Goal: Information Seeking & Learning: Check status

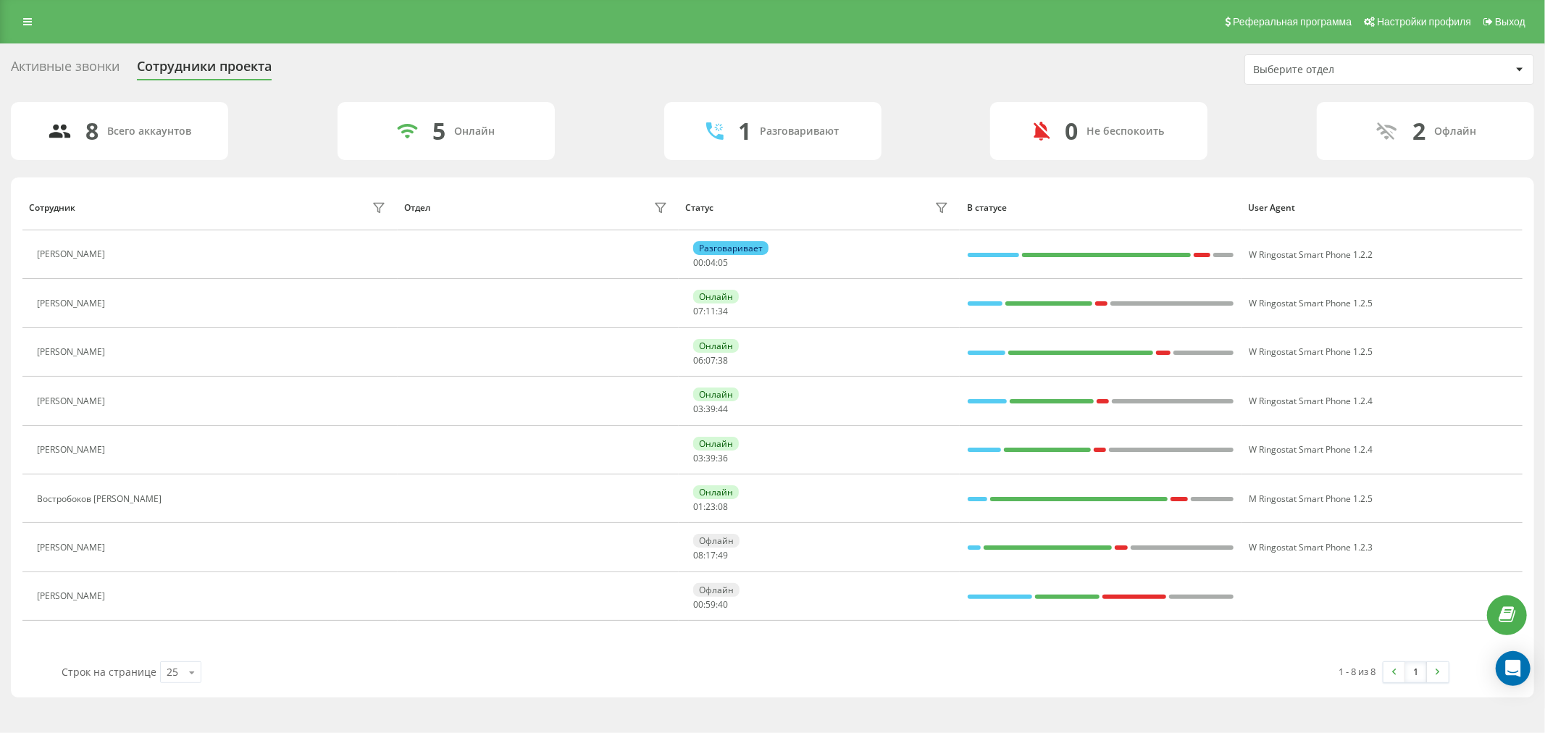
click at [41, 22] on div "Реферальная программа Настройки профиля Выход" at bounding box center [772, 21] width 1545 height 43
click at [35, 23] on link at bounding box center [27, 22] width 26 height 20
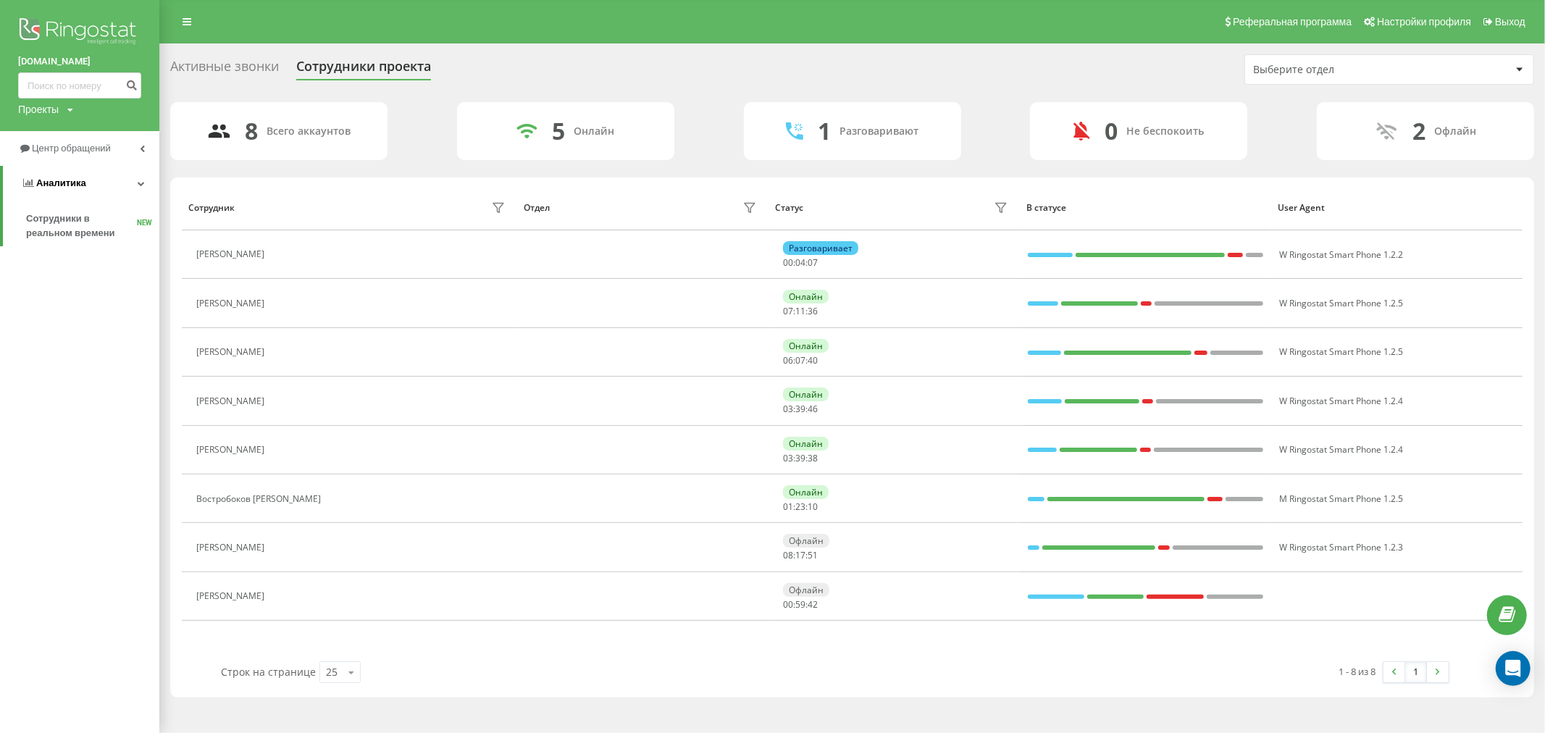
drag, startPoint x: 136, startPoint y: 185, endPoint x: 143, endPoint y: 190, distance: 8.3
click at [139, 185] on link "Аналитика" at bounding box center [81, 183] width 156 height 35
click at [143, 192] on link "Аналитика" at bounding box center [79, 183] width 159 height 35
click at [147, 152] on link "Центр обращений" at bounding box center [79, 148] width 159 height 35
click at [85, 178] on span "Журнал звонков" at bounding box center [64, 184] width 76 height 14
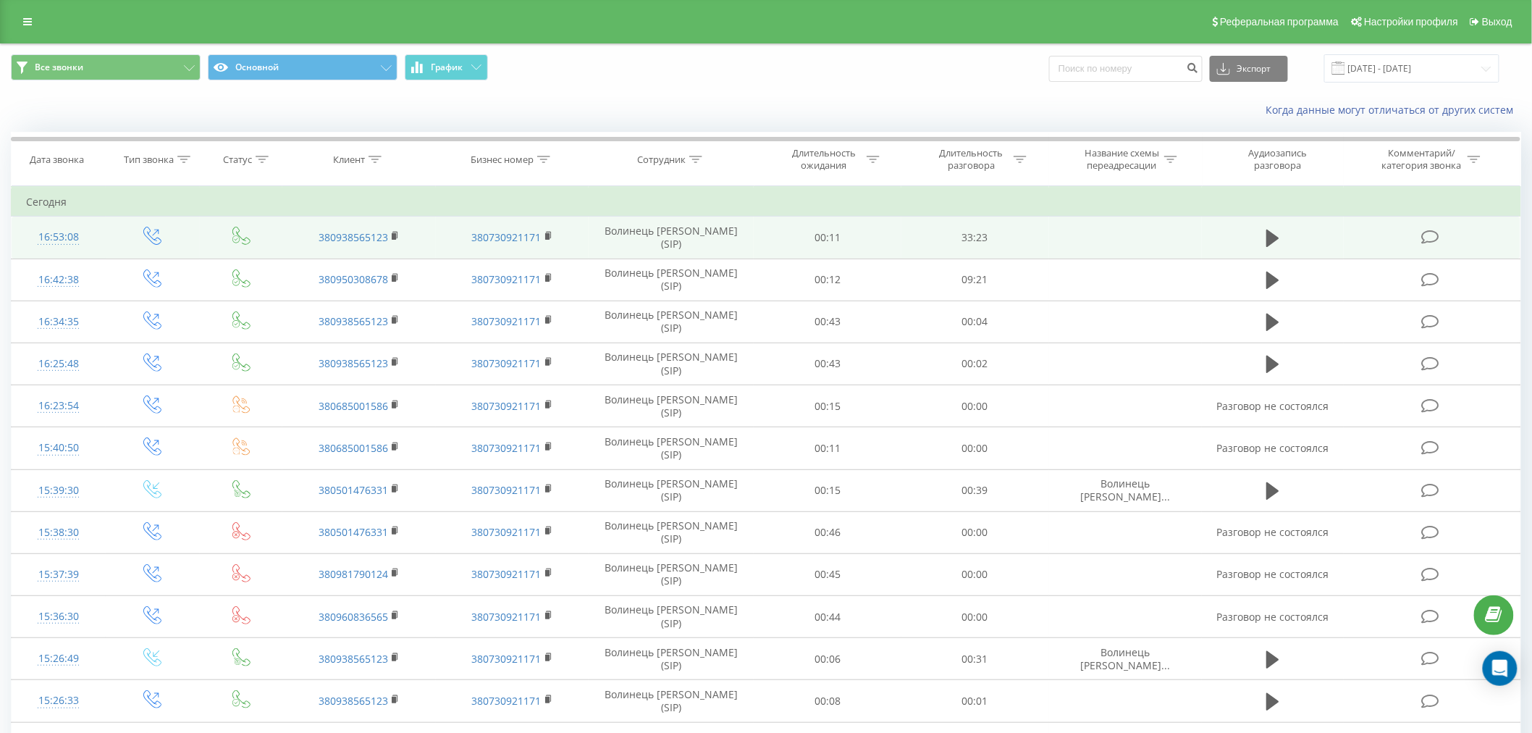
drag, startPoint x: 0, startPoint y: 0, endPoint x: 898, endPoint y: 235, distance: 928.3
click at [898, 235] on td "00:11" at bounding box center [828, 238] width 148 height 42
click at [1272, 241] on icon at bounding box center [1273, 238] width 13 height 17
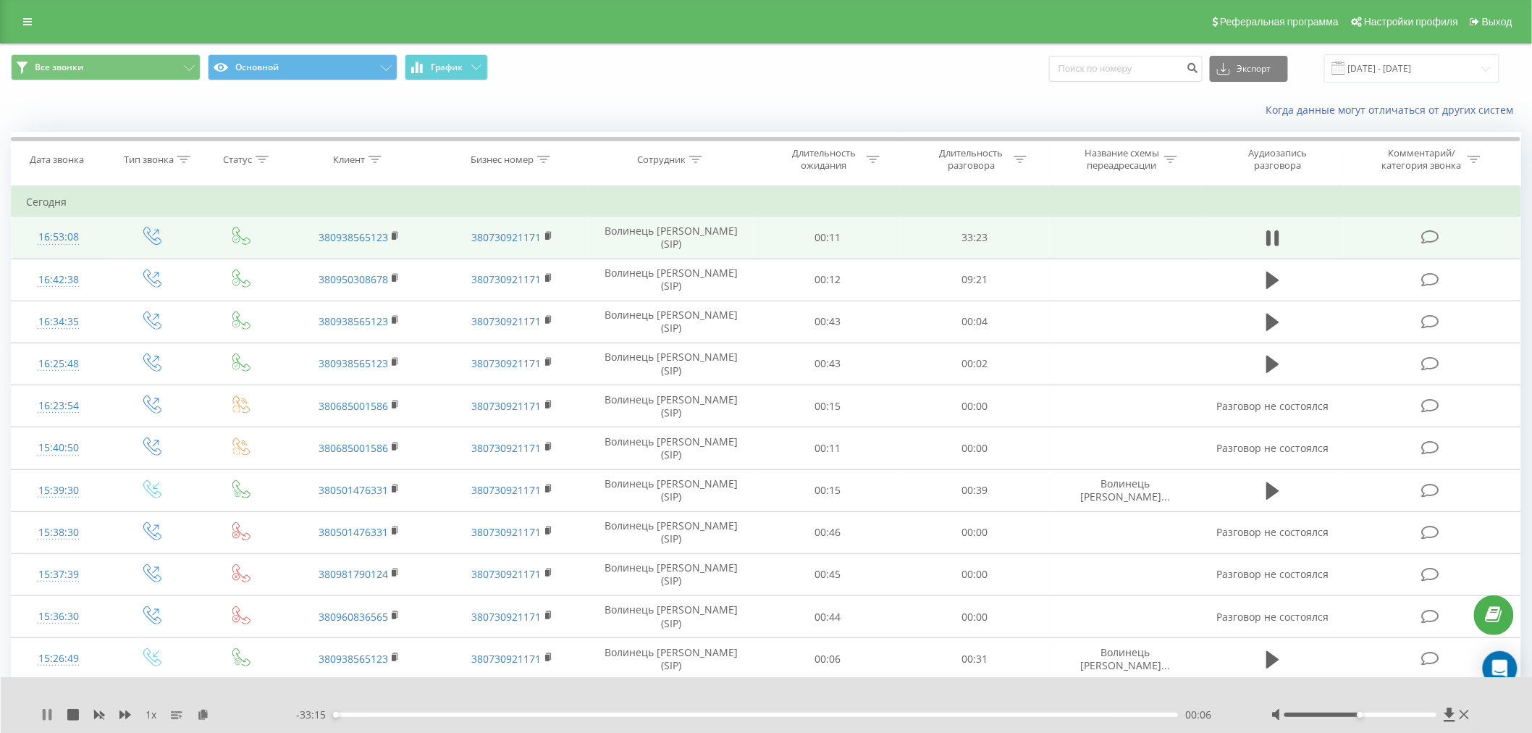
click at [43, 713] on icon at bounding box center [44, 715] width 3 height 12
